Goal: Complete application form: Complete application form

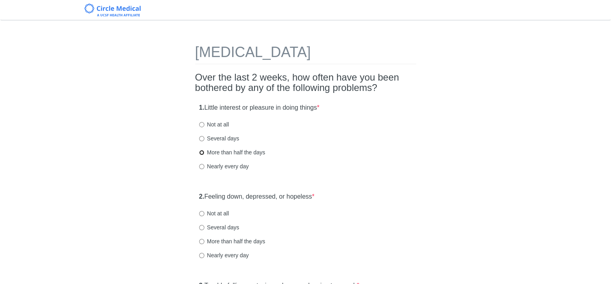
click at [201, 151] on input "More than half the days" at bounding box center [201, 152] width 5 height 5
radio input "true"
click at [202, 227] on input "Several days" at bounding box center [201, 227] width 5 height 5
radio input "true"
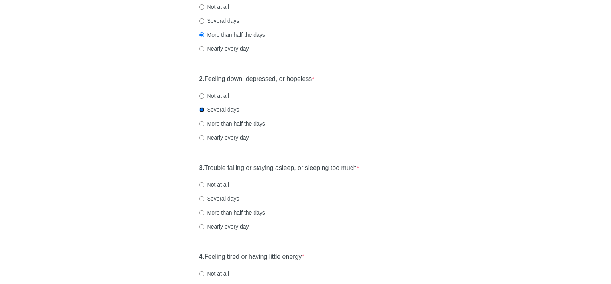
scroll to position [120, 0]
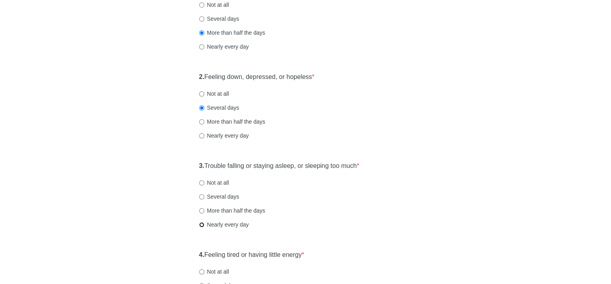
click at [200, 223] on input "Nearly every day" at bounding box center [201, 224] width 5 height 5
radio input "true"
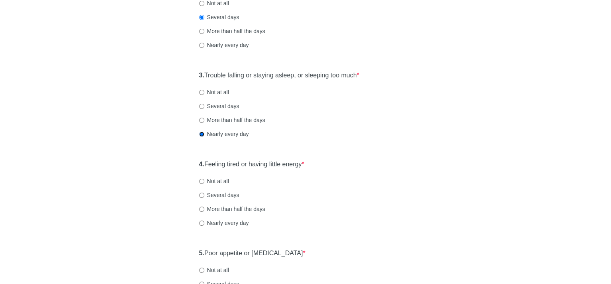
scroll to position [239, 0]
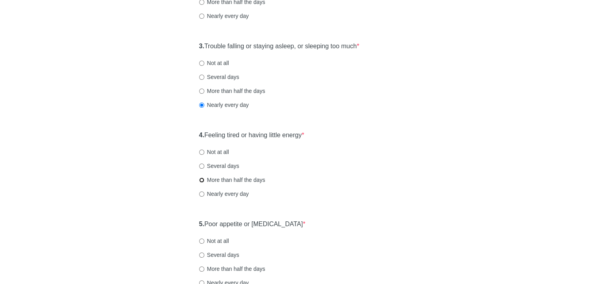
click at [201, 179] on input "More than half the days" at bounding box center [201, 179] width 5 height 5
radio input "true"
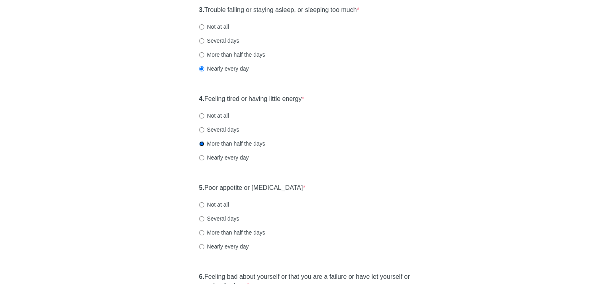
scroll to position [319, 0]
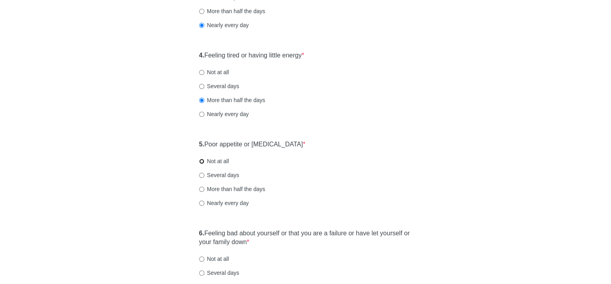
click at [200, 159] on input "Not at all" at bounding box center [201, 161] width 5 height 5
radio input "true"
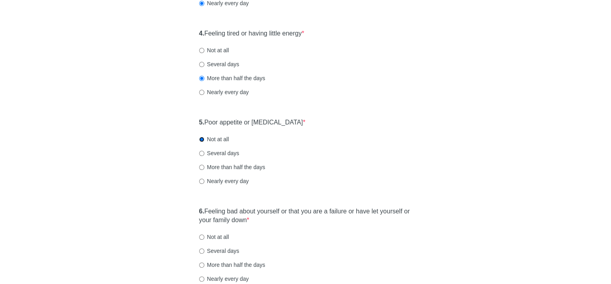
scroll to position [438, 0]
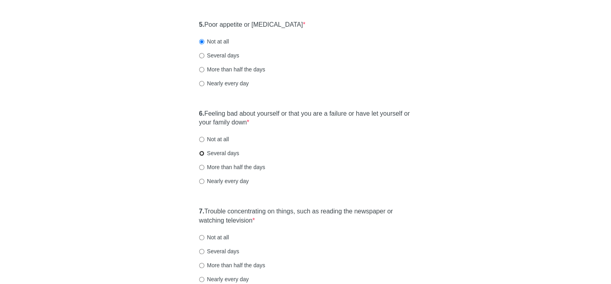
click at [202, 153] on input "Several days" at bounding box center [201, 153] width 5 height 5
radio input "true"
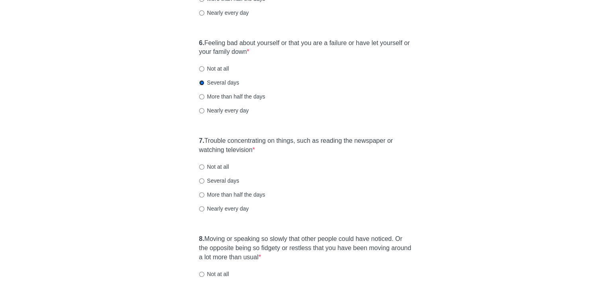
scroll to position [518, 0]
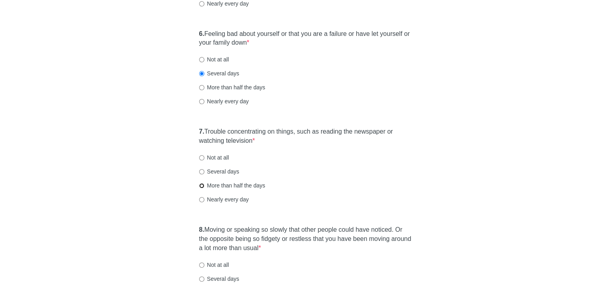
click at [201, 186] on input "More than half the days" at bounding box center [201, 185] width 5 height 5
radio input "true"
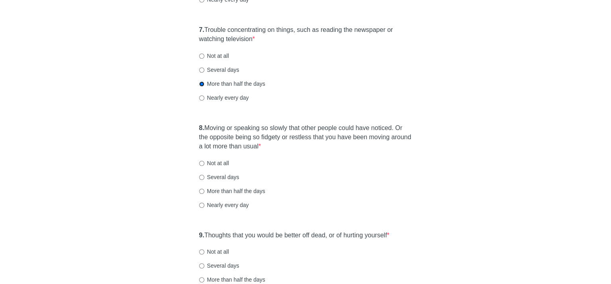
scroll to position [638, 0]
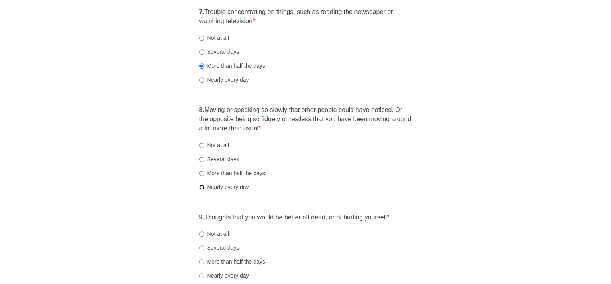
click at [201, 186] on input "Nearly every day" at bounding box center [201, 186] width 5 height 5
radio input "true"
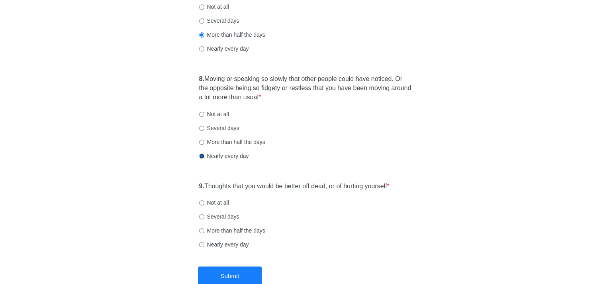
scroll to position [717, 0]
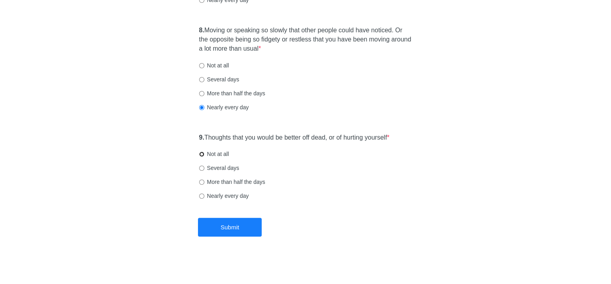
click at [200, 153] on input "Not at all" at bounding box center [201, 153] width 5 height 5
radio input "true"
click at [229, 226] on button "Submit" at bounding box center [230, 227] width 64 height 19
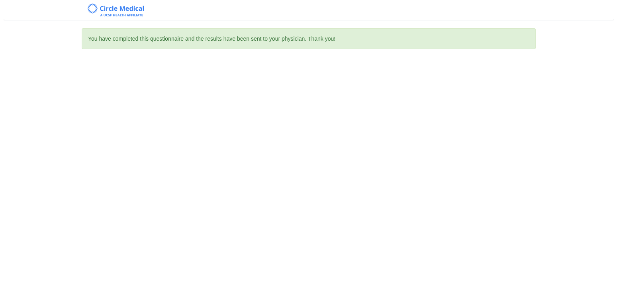
scroll to position [0, 0]
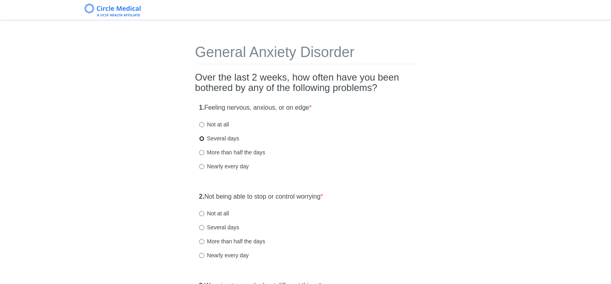
click at [201, 137] on input "Several days" at bounding box center [201, 138] width 5 height 5
radio input "true"
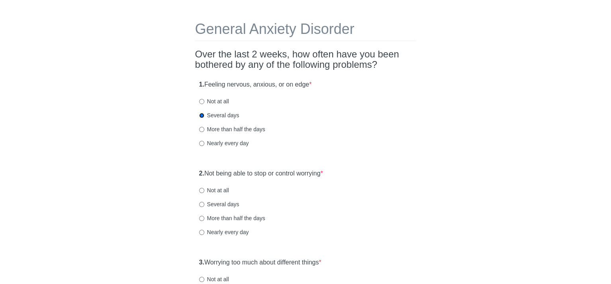
scroll to position [80, 0]
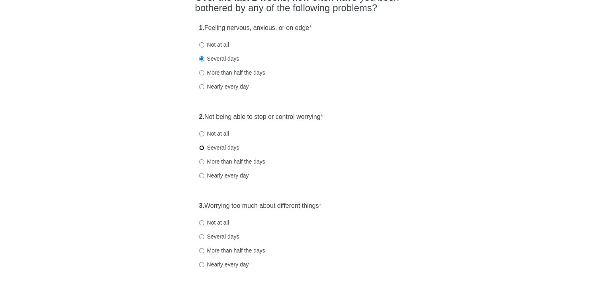
click at [202, 148] on input "Several days" at bounding box center [201, 147] width 5 height 5
radio input "true"
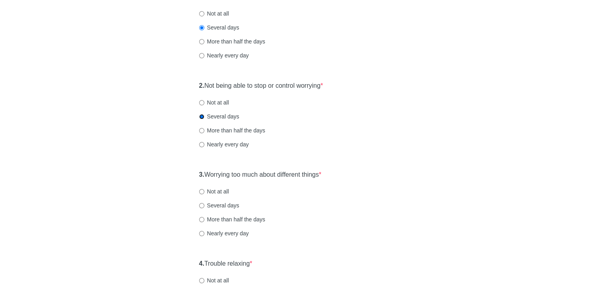
scroll to position [159, 0]
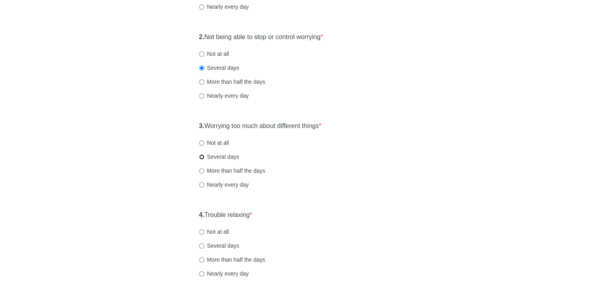
click at [201, 157] on input "Several days" at bounding box center [201, 156] width 5 height 5
radio input "true"
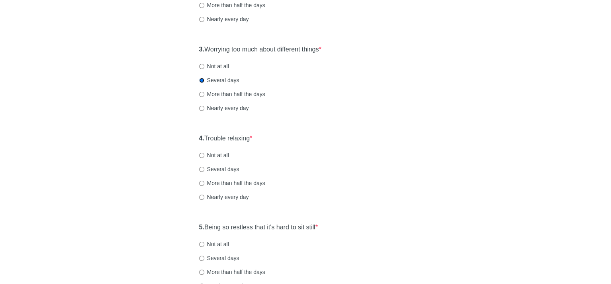
scroll to position [239, 0]
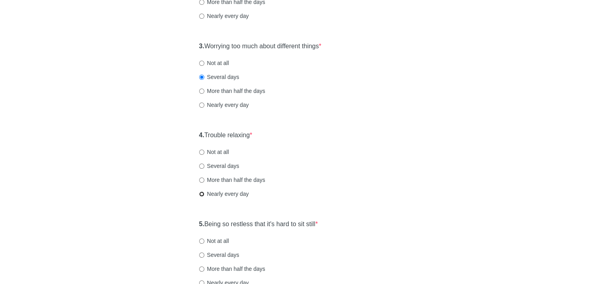
click at [200, 193] on input "Nearly every day" at bounding box center [201, 193] width 5 height 5
radio input "true"
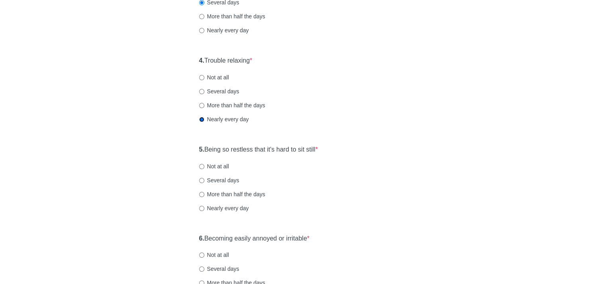
scroll to position [319, 0]
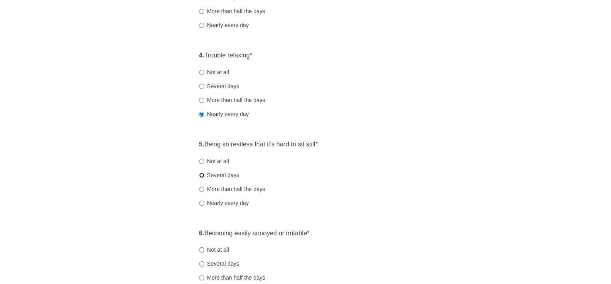
click at [201, 174] on input "Several days" at bounding box center [201, 175] width 5 height 5
radio input "true"
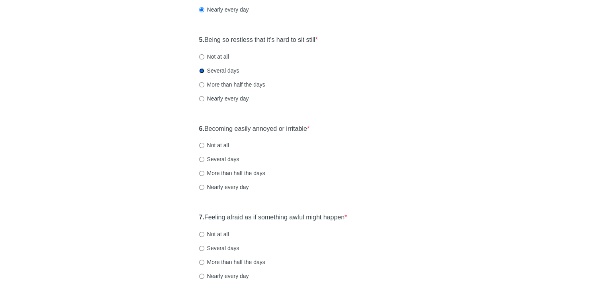
scroll to position [438, 0]
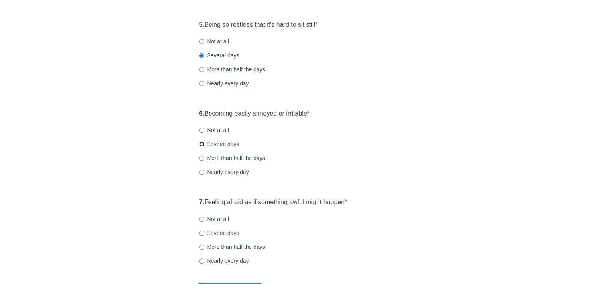
click at [199, 144] on input "Several days" at bounding box center [201, 143] width 5 height 5
radio input "true"
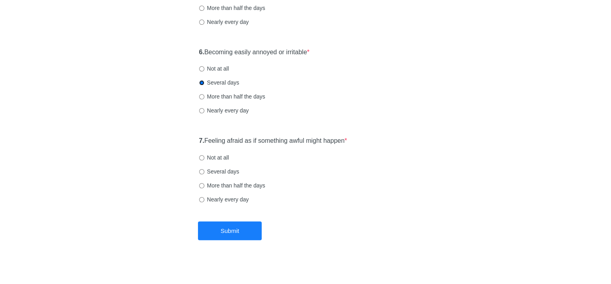
scroll to position [504, 0]
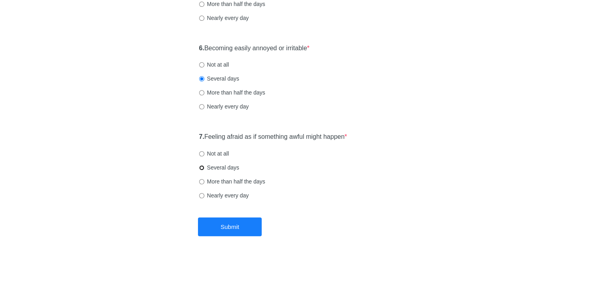
click at [202, 166] on input "Several days" at bounding box center [201, 167] width 5 height 5
radio input "true"
click at [247, 230] on button "Submit" at bounding box center [230, 226] width 64 height 19
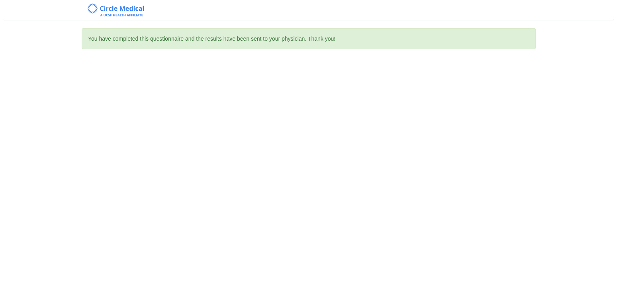
scroll to position [0, 0]
